Goal: Task Accomplishment & Management: Complete application form

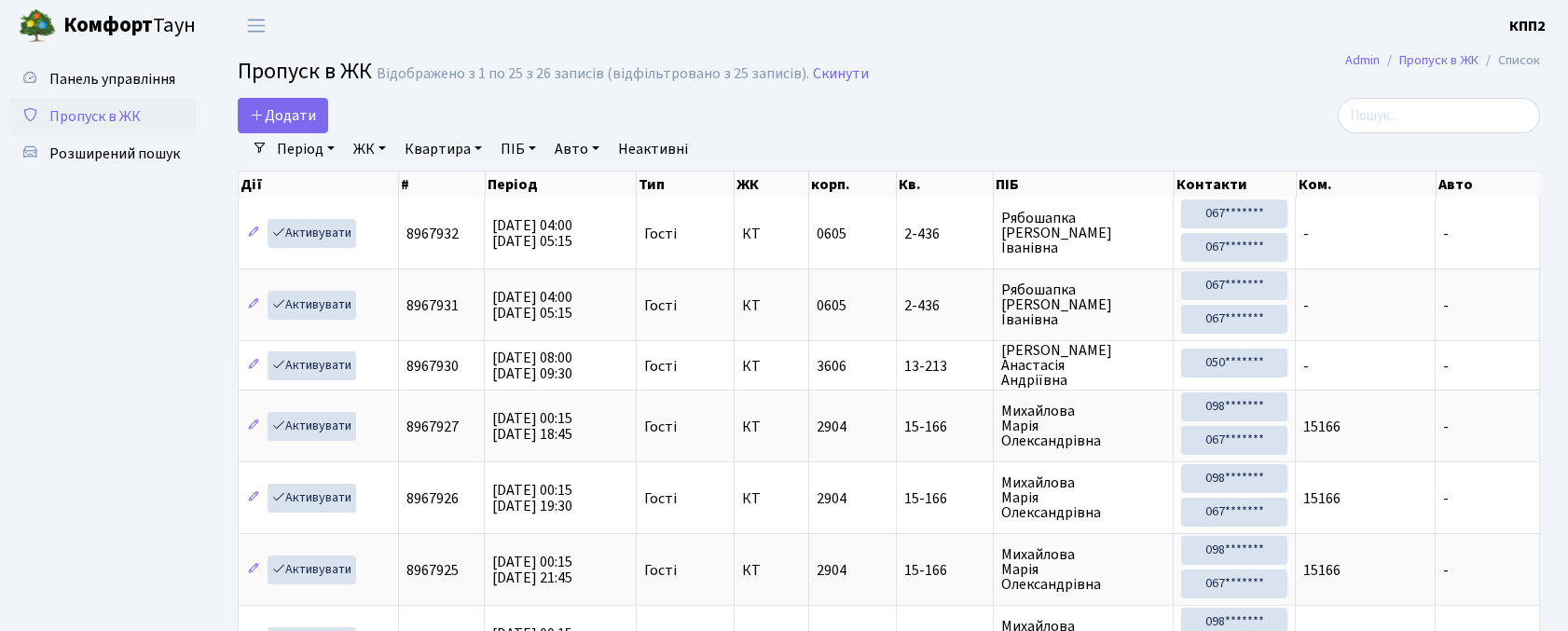
select select "25"
click at [270, 115] on span "Додати" at bounding box center [283, 114] width 66 height 20
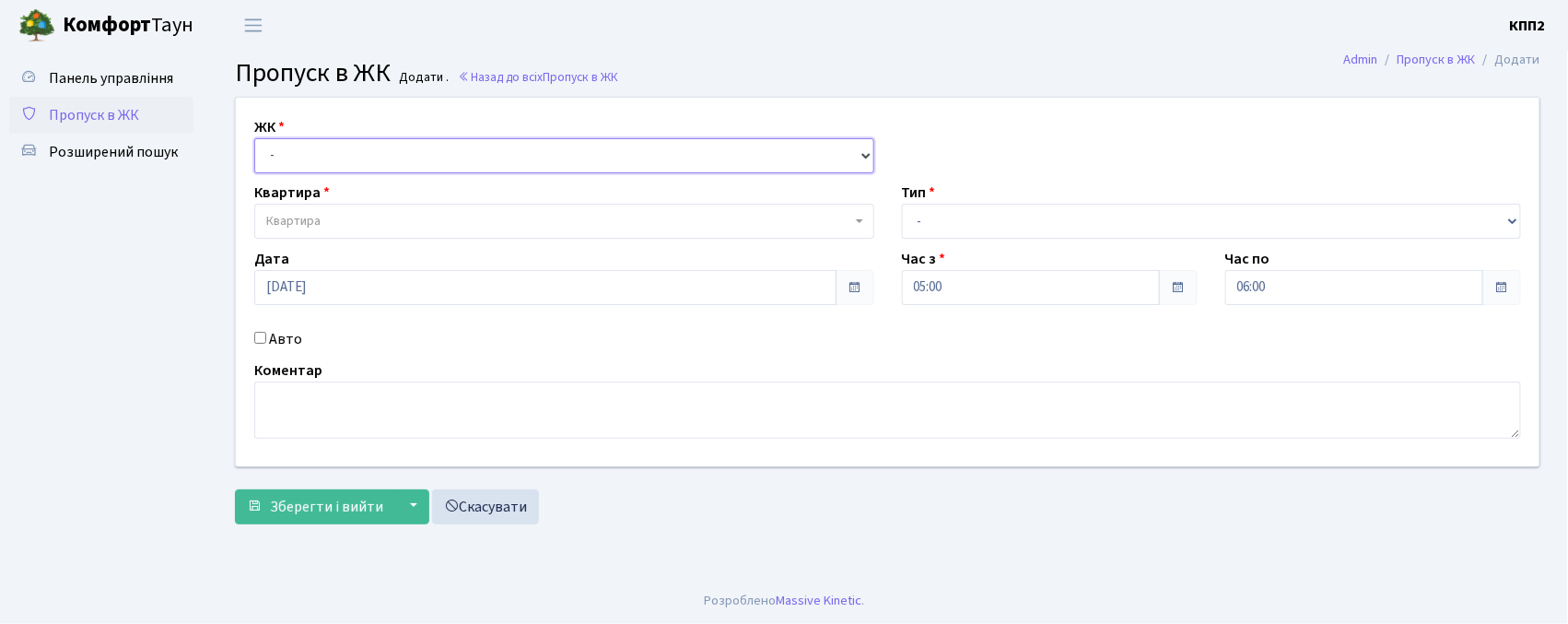
click at [332, 153] on select "- КТ, вул. Регенераторна, 4 КТ2, просп. [STREET_ADDRESS] [STREET_ADDRESS] [PERS…" at bounding box center [564, 155] width 620 height 35
select select "271"
click at [254, 138] on select "- КТ, вул. Регенераторна, 4 КТ2, просп. [STREET_ADDRESS] [STREET_ADDRESS] [PERS…" at bounding box center [564, 155] width 620 height 35
select select
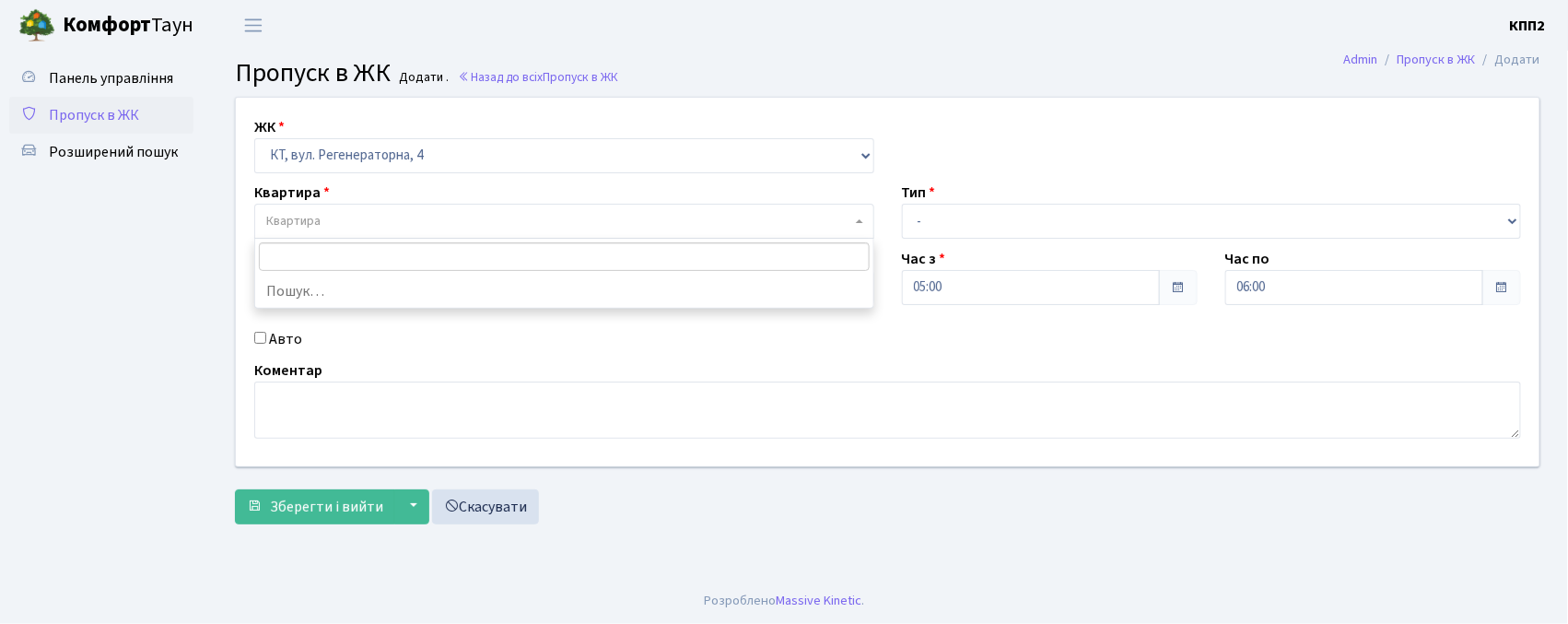
drag, startPoint x: 332, startPoint y: 228, endPoint x: 273, endPoint y: 155, distance: 93.9
click at [332, 222] on span "Квартира" at bounding box center [559, 221] width 585 height 18
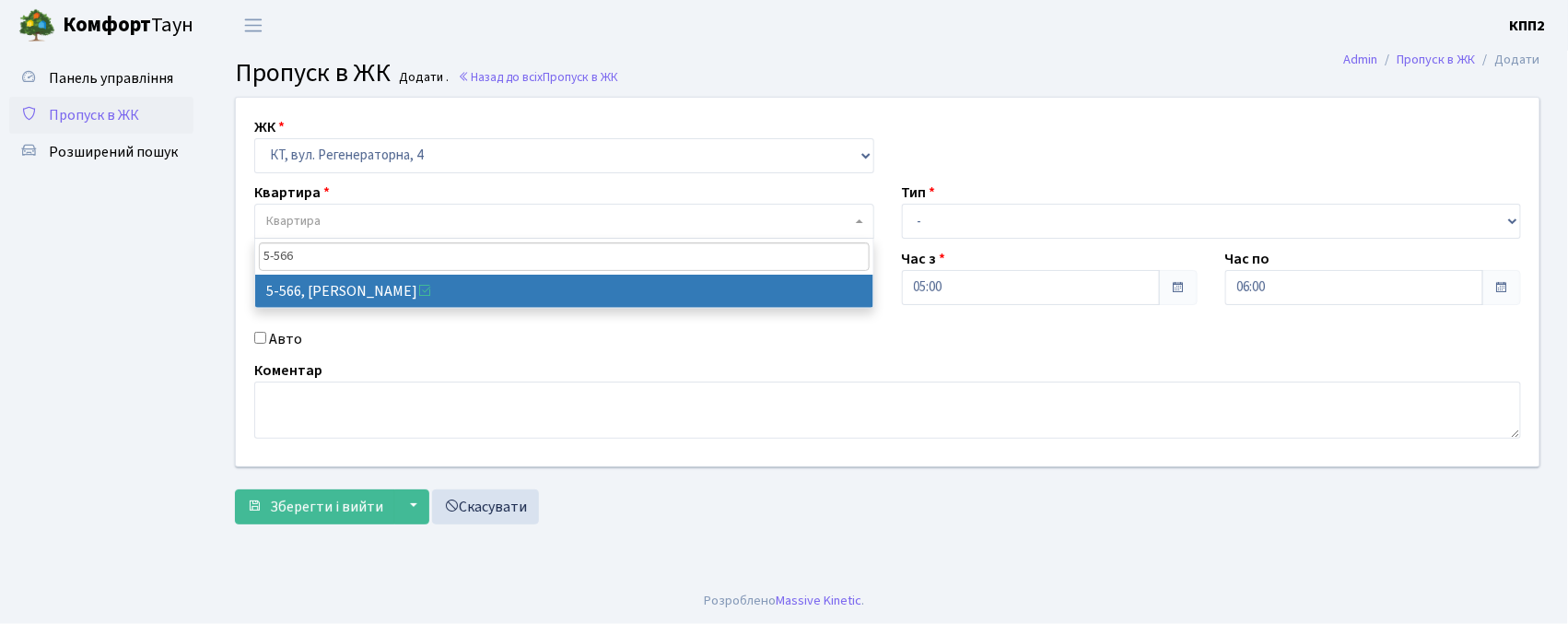
type input "5-566"
drag, startPoint x: 403, startPoint y: 300, endPoint x: 370, endPoint y: 289, distance: 34.8
select select "1960"
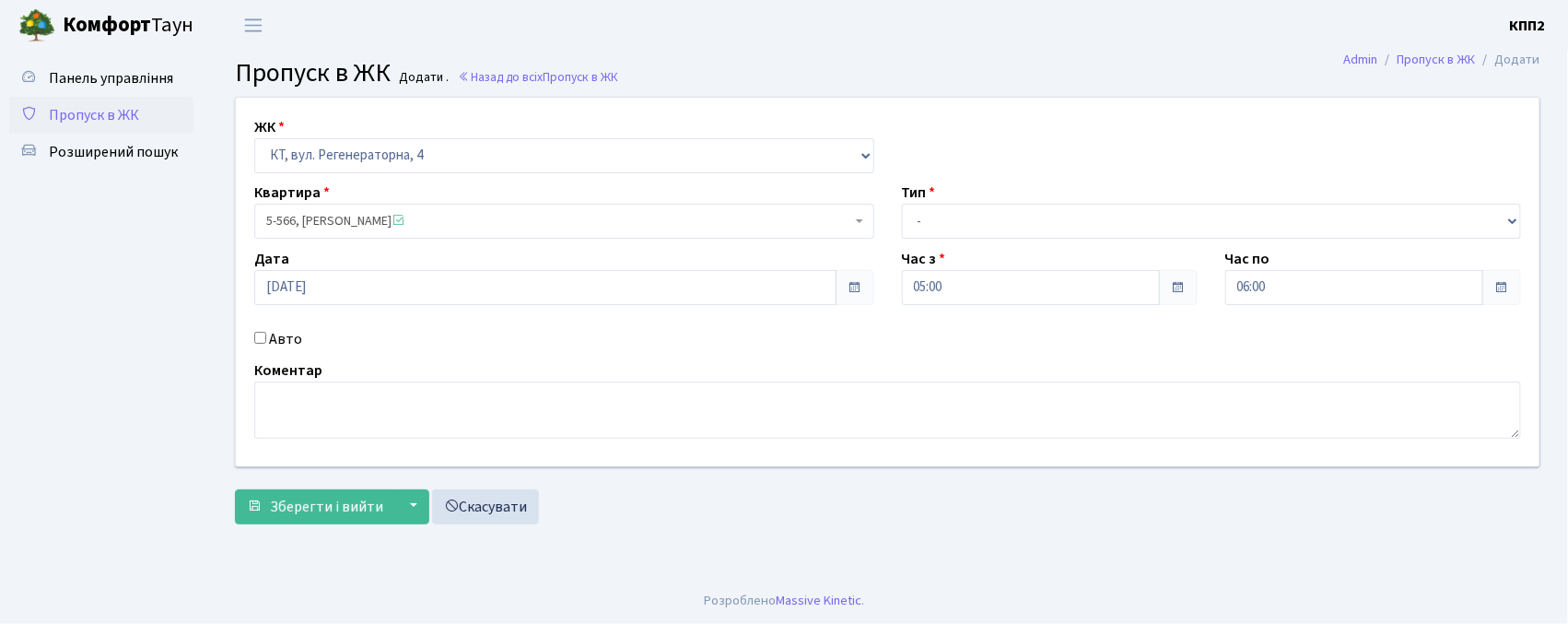
click at [281, 339] on label "Авто" at bounding box center [285, 339] width 33 height 22
click at [266, 339] on input "Авто" at bounding box center [260, 338] width 12 height 12
checkbox input "true"
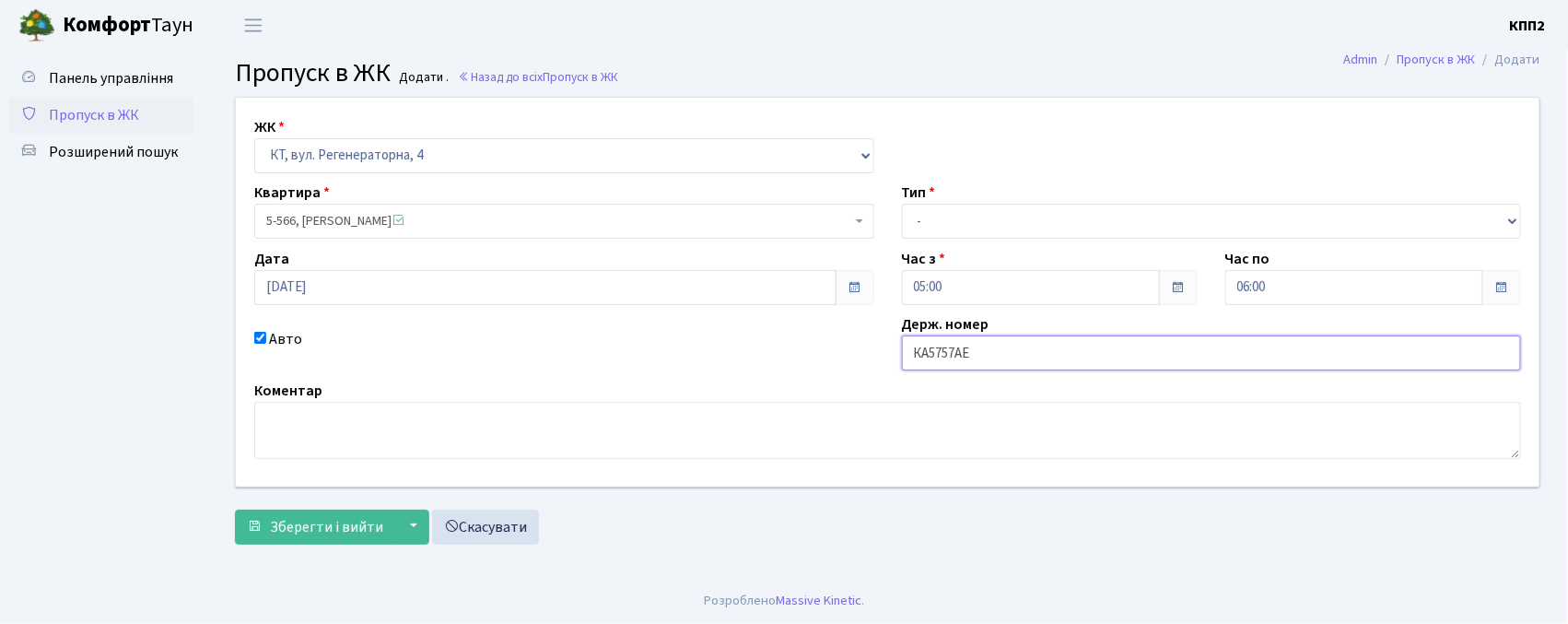
type input "КА5757АЕ"
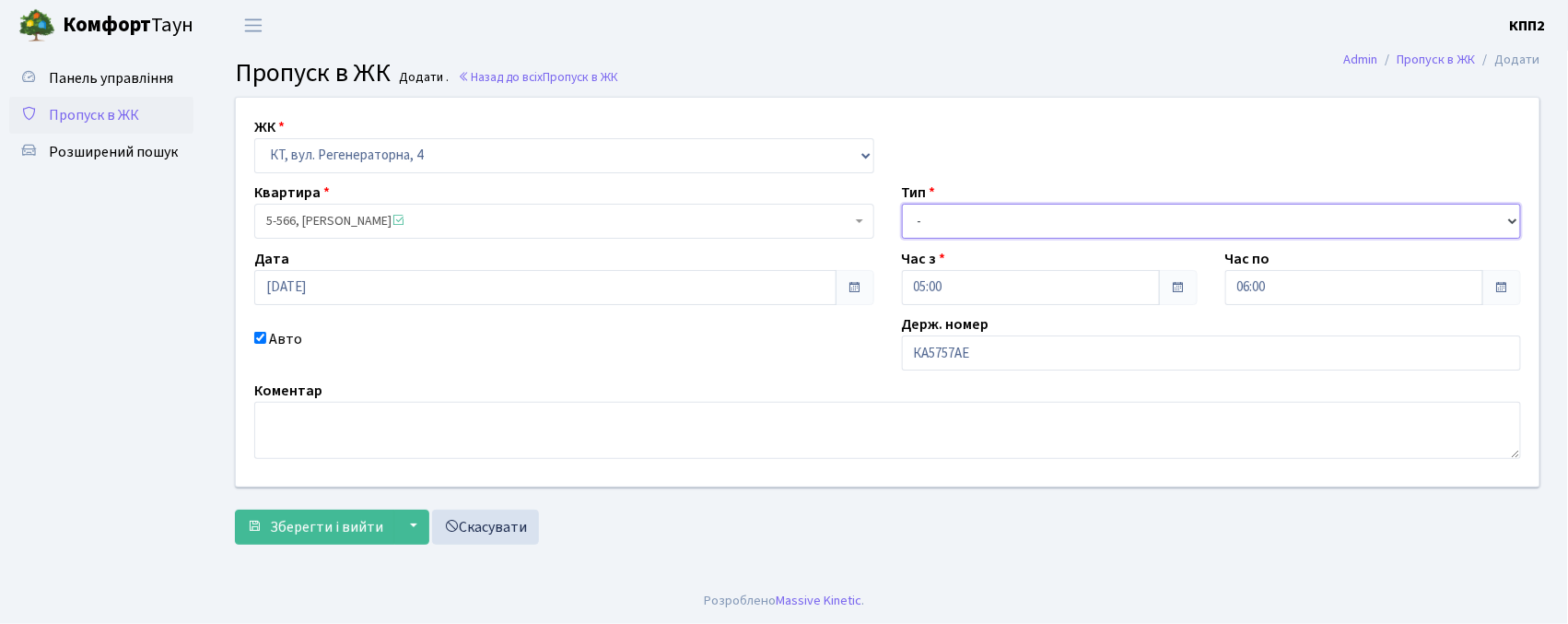
click at [959, 228] on select "- Доставка Таксі Гості Сервіс" at bounding box center [1212, 221] width 620 height 35
select select "2"
click at [902, 204] on select "- Доставка Таксі Гості Сервіс" at bounding box center [1212, 221] width 620 height 35
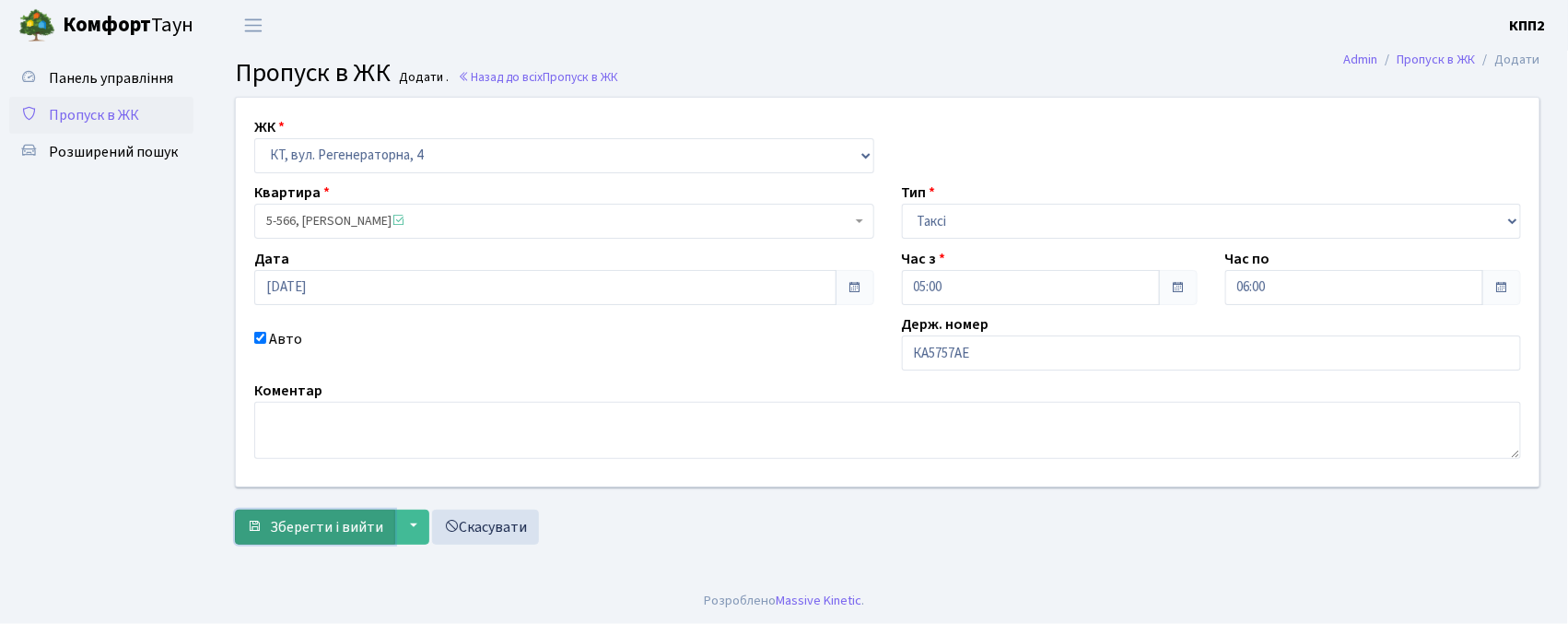
click at [347, 542] on button "Зберегти і вийти" at bounding box center [315, 527] width 161 height 35
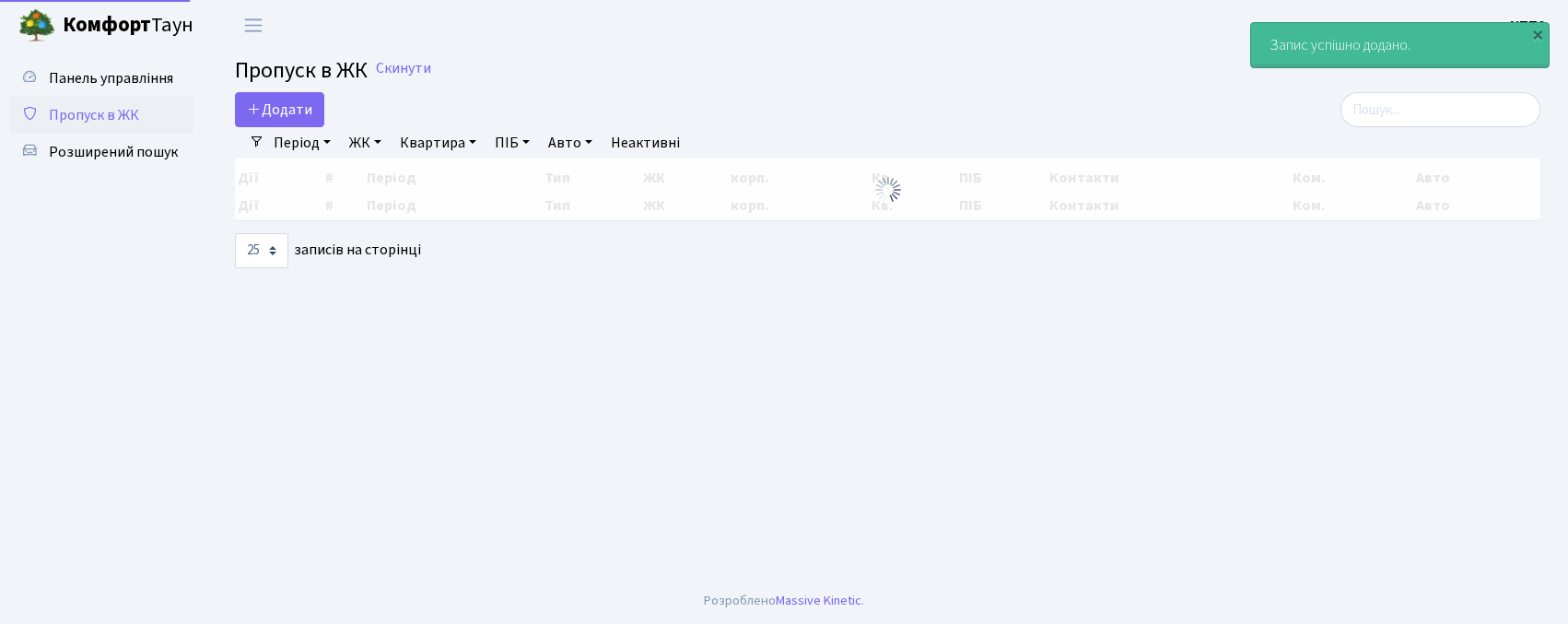
select select "25"
